Goal: Check status

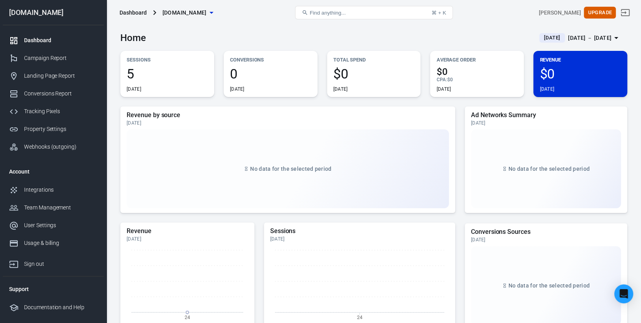
click at [140, 14] on div "Dashboard" at bounding box center [133, 13] width 27 height 8
click at [55, 98] on link "Conversions Report" at bounding box center [53, 94] width 101 height 18
